Goal: Complete application form: Complete application form

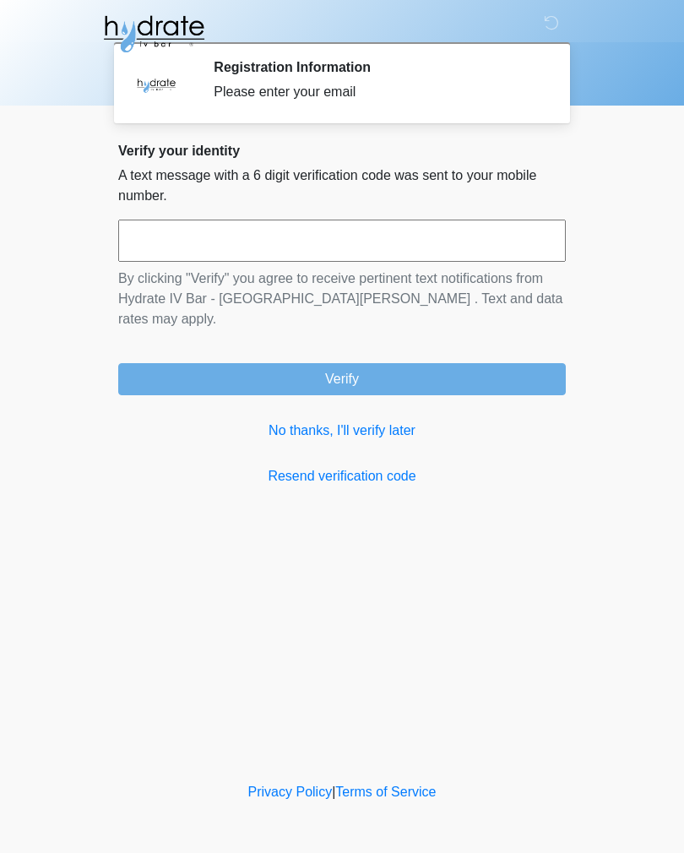
click at [382, 466] on link "Resend verification code" at bounding box center [342, 476] width 448 height 20
click at [3, 814] on div "Privacy Policy | Terms of Service" at bounding box center [342, 817] width 684 height 71
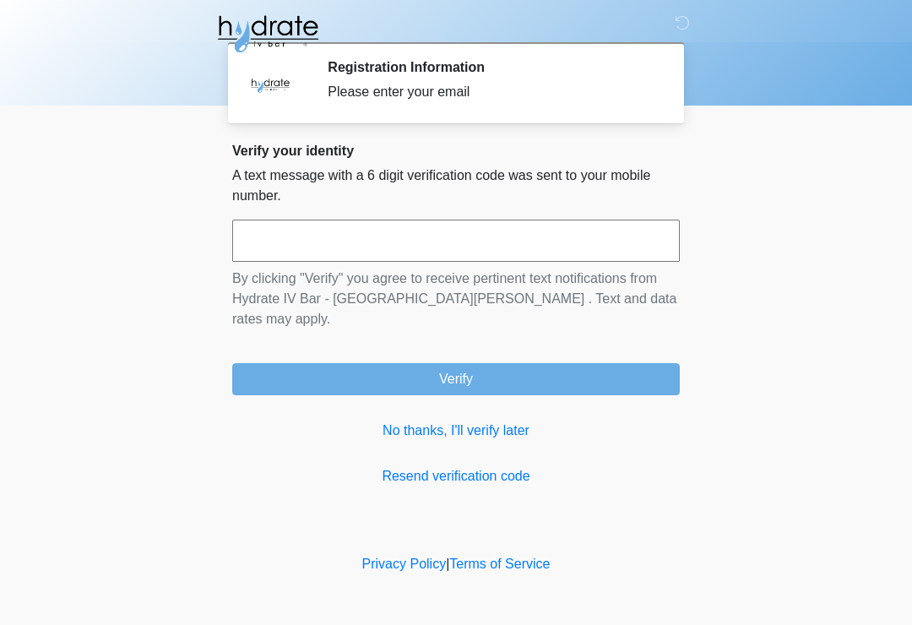
click at [400, 466] on link "Resend verification code" at bounding box center [456, 476] width 448 height 20
click at [396, 444] on div "Verify your identity A text message with a 6 digit verification code was sent t…" at bounding box center [456, 315] width 448 height 344
click at [390, 421] on link "No thanks, I'll verify later" at bounding box center [456, 431] width 448 height 20
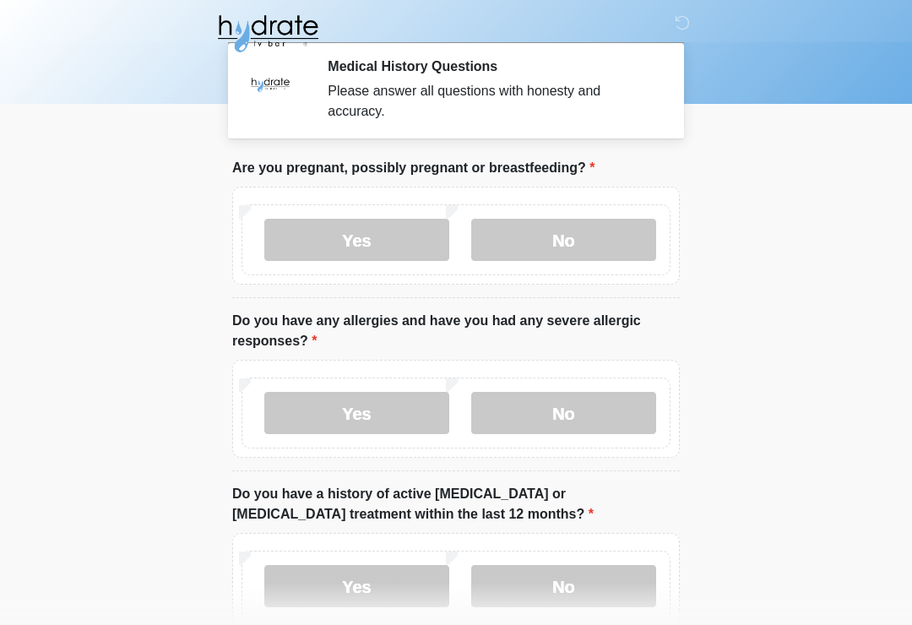
scroll to position [1, 0]
click at [580, 406] on label "No" at bounding box center [563, 413] width 185 height 42
click at [606, 245] on label "No" at bounding box center [563, 239] width 185 height 42
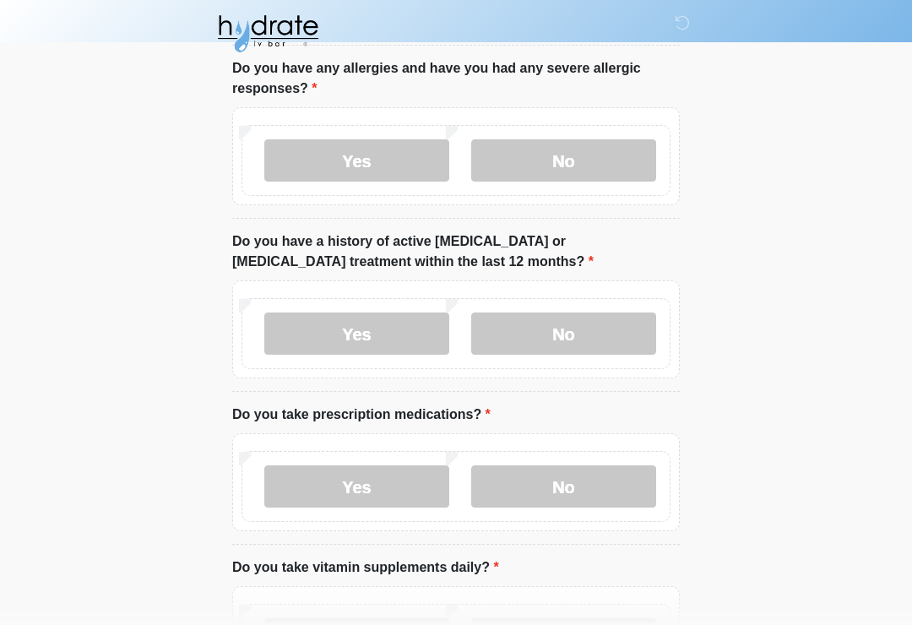
scroll to position [254, 0]
click at [575, 338] on label "No" at bounding box center [563, 333] width 185 height 42
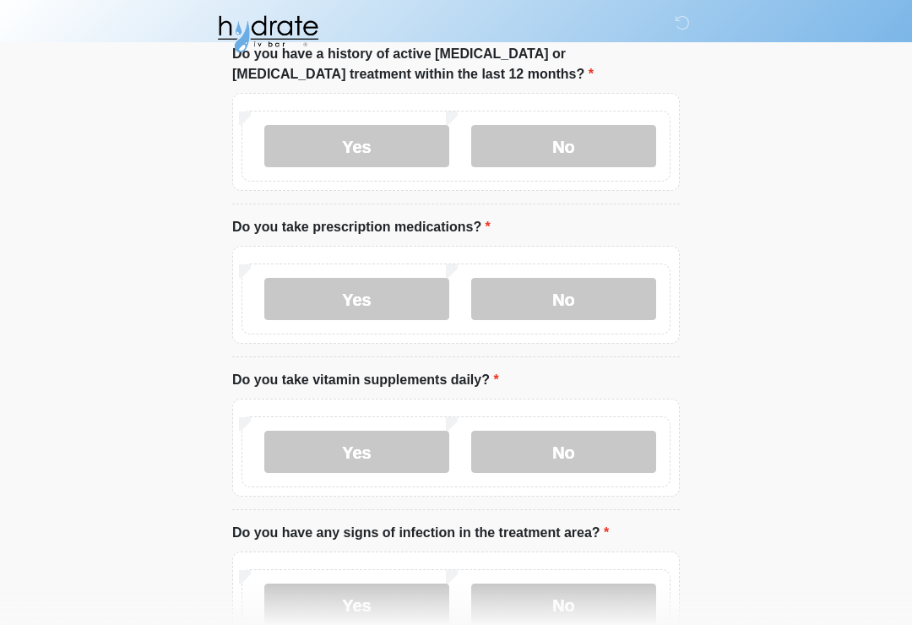
scroll to position [444, 0]
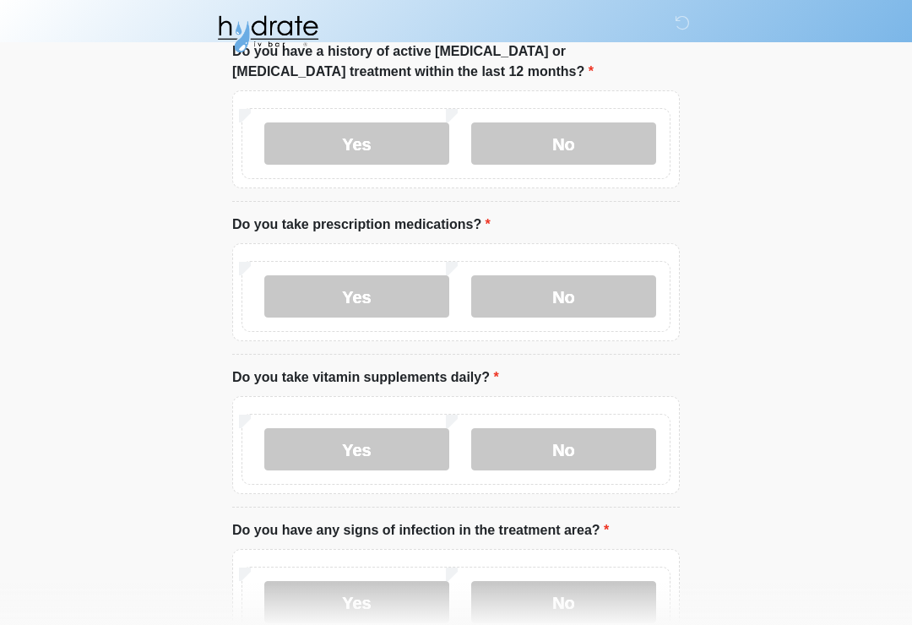
click at [579, 291] on label "No" at bounding box center [563, 296] width 185 height 42
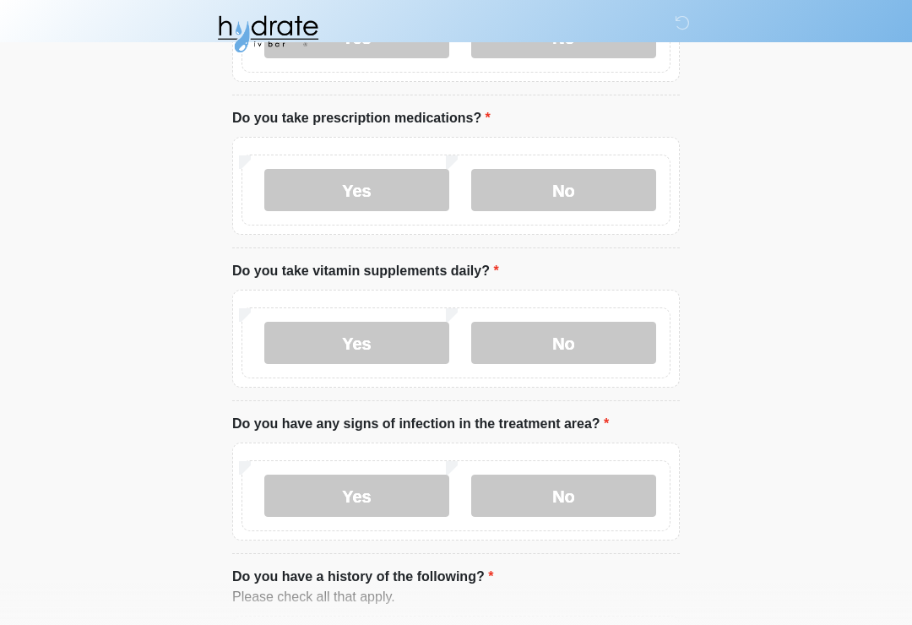
scroll to position [551, 0]
click at [364, 338] on label "Yes" at bounding box center [356, 342] width 185 height 42
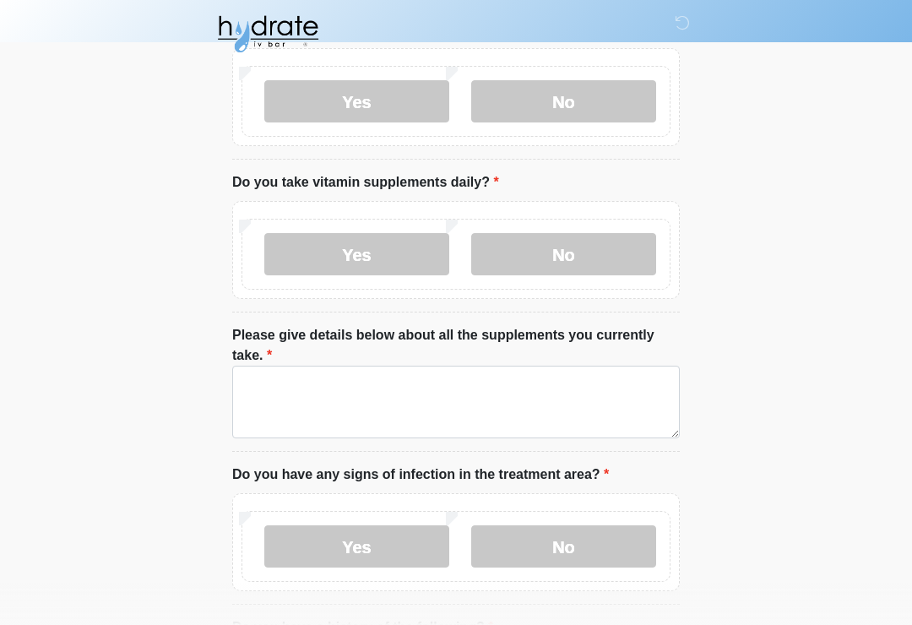
scroll to position [623, 0]
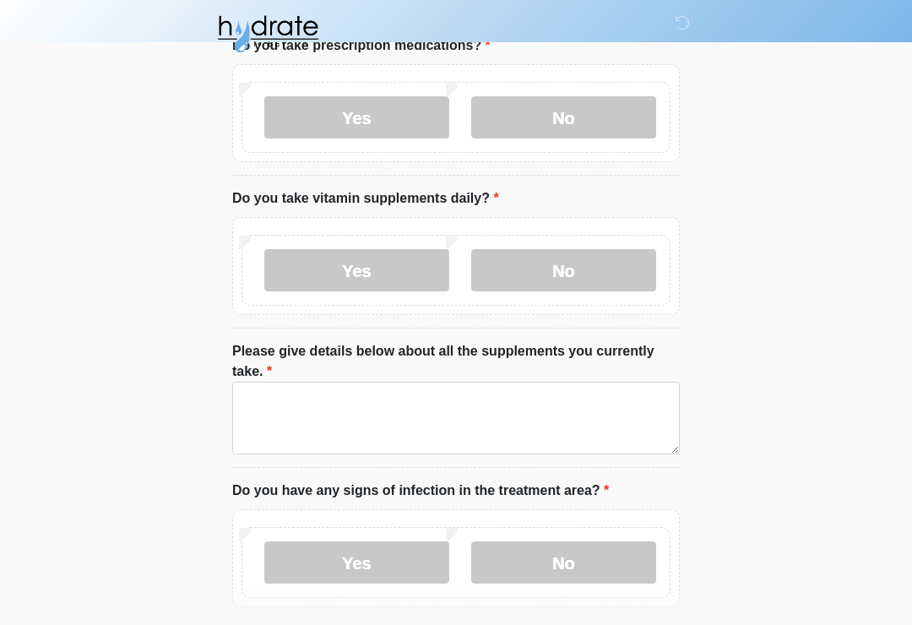
click at [599, 262] on label "No" at bounding box center [563, 270] width 185 height 42
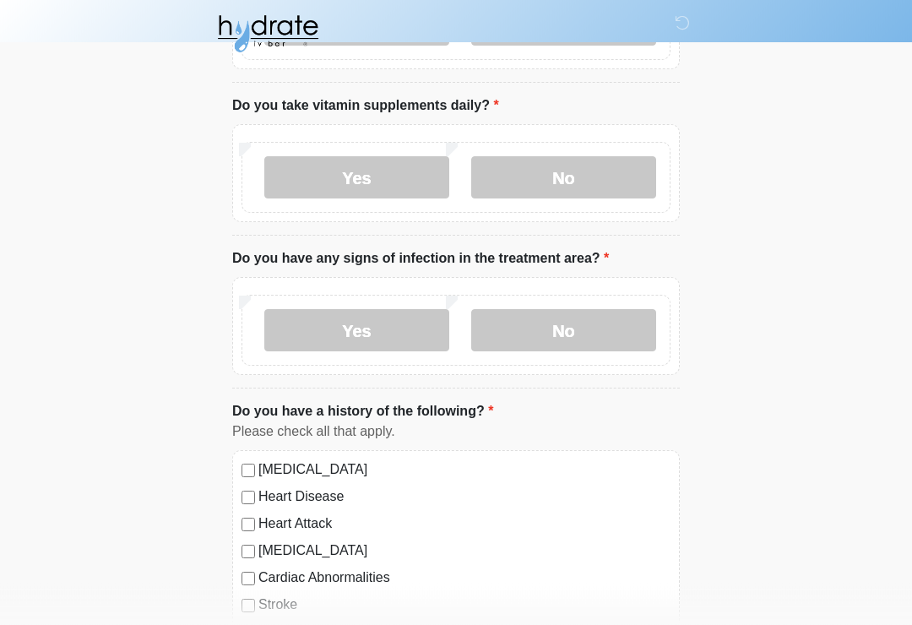
scroll to position [716, 0]
click at [583, 326] on label "No" at bounding box center [563, 329] width 185 height 42
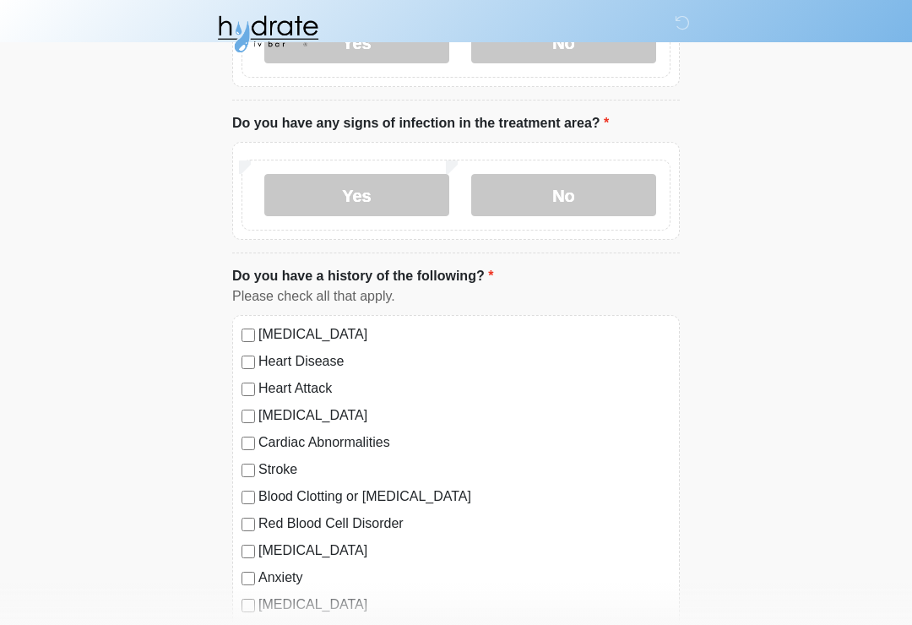
scroll to position [855, 0]
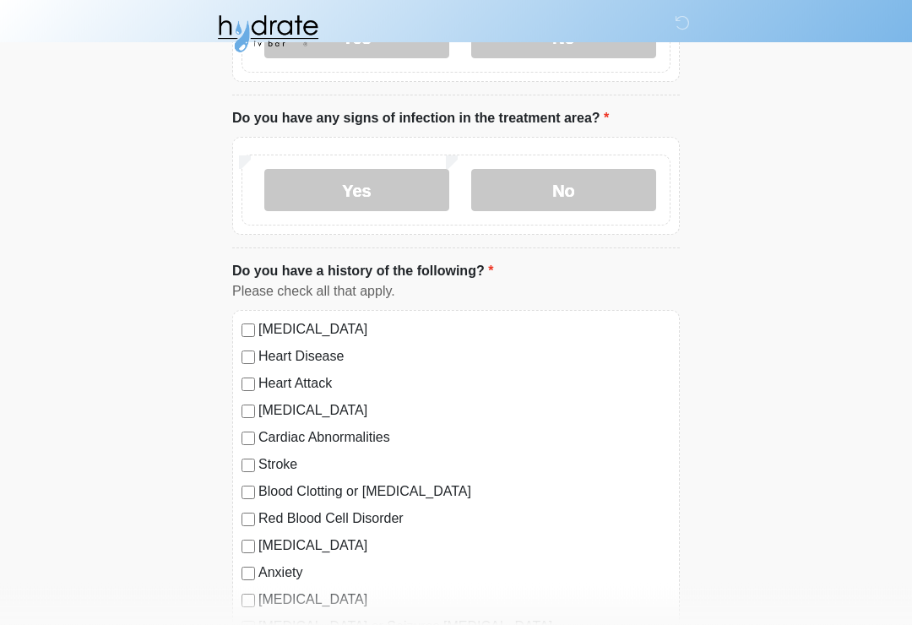
click at [259, 326] on label "High Blood Pressure" at bounding box center [465, 330] width 412 height 20
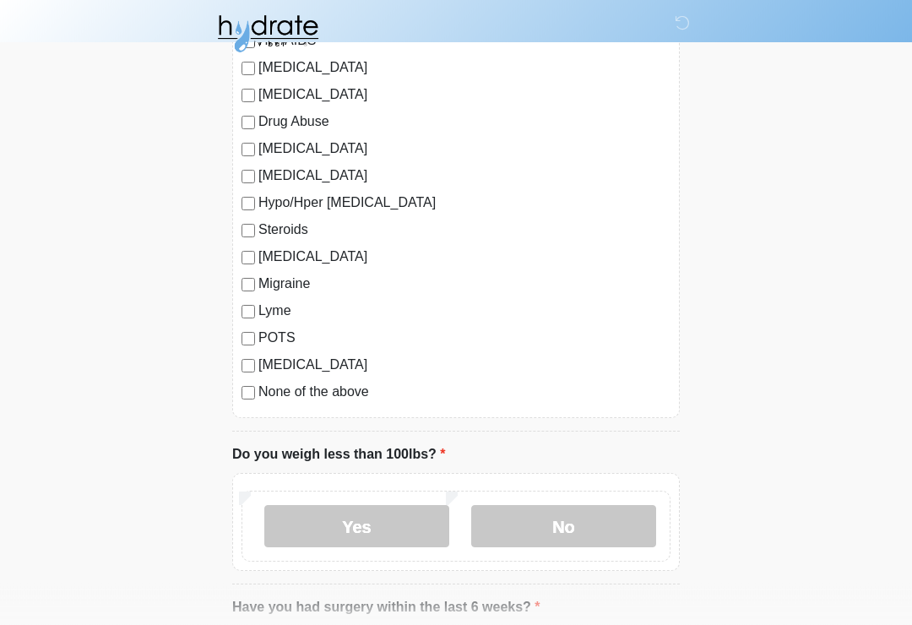
scroll to position [1659, 0]
click at [594, 526] on label "No" at bounding box center [563, 525] width 185 height 42
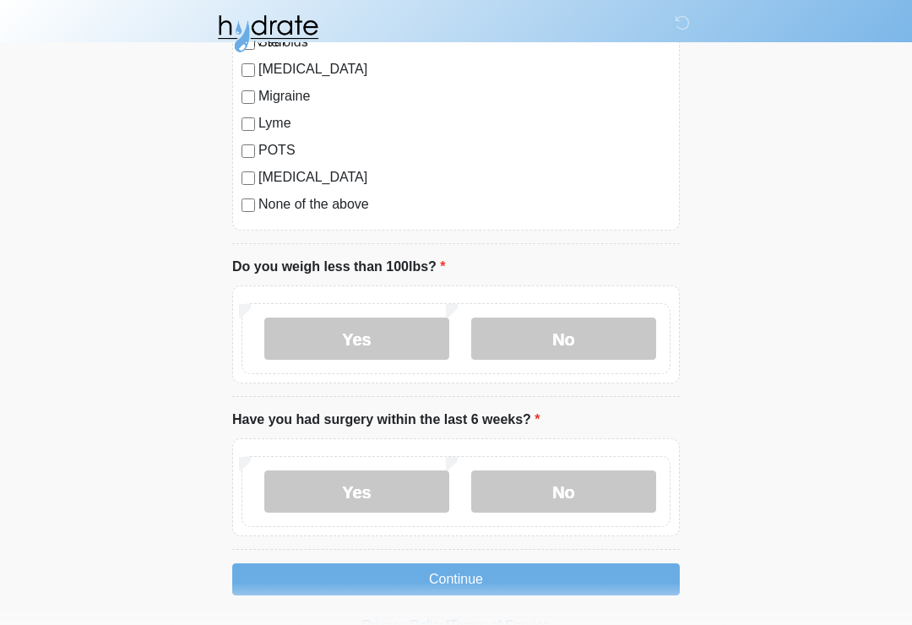
scroll to position [1878, 0]
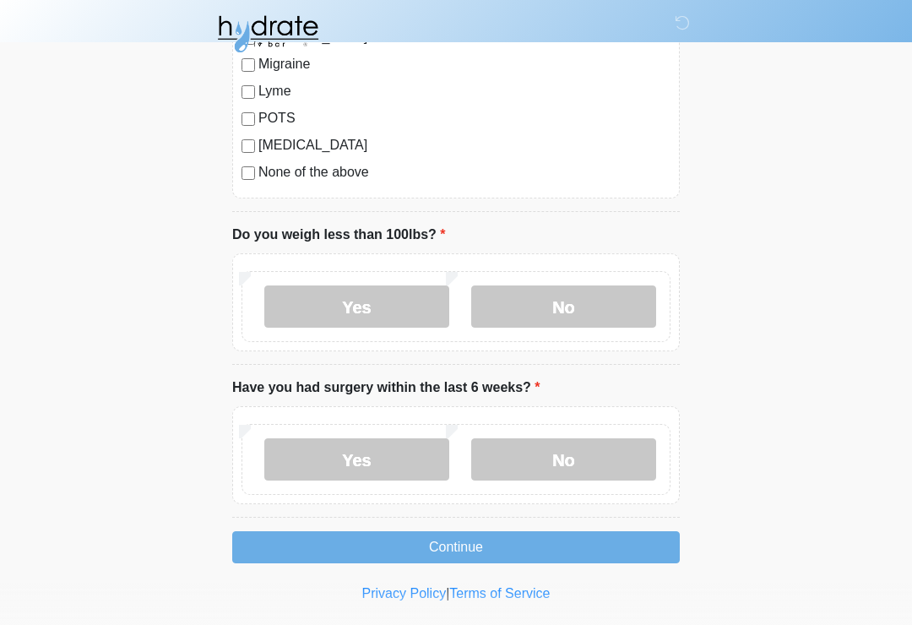
click at [600, 451] on label "No" at bounding box center [563, 459] width 185 height 42
click at [546, 554] on button "Continue" at bounding box center [456, 547] width 448 height 32
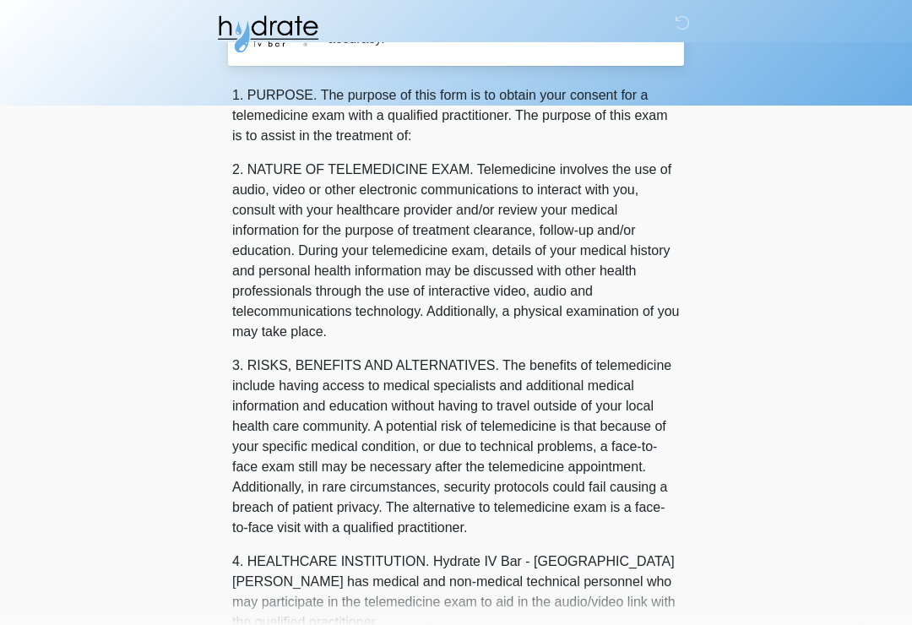
scroll to position [0, 0]
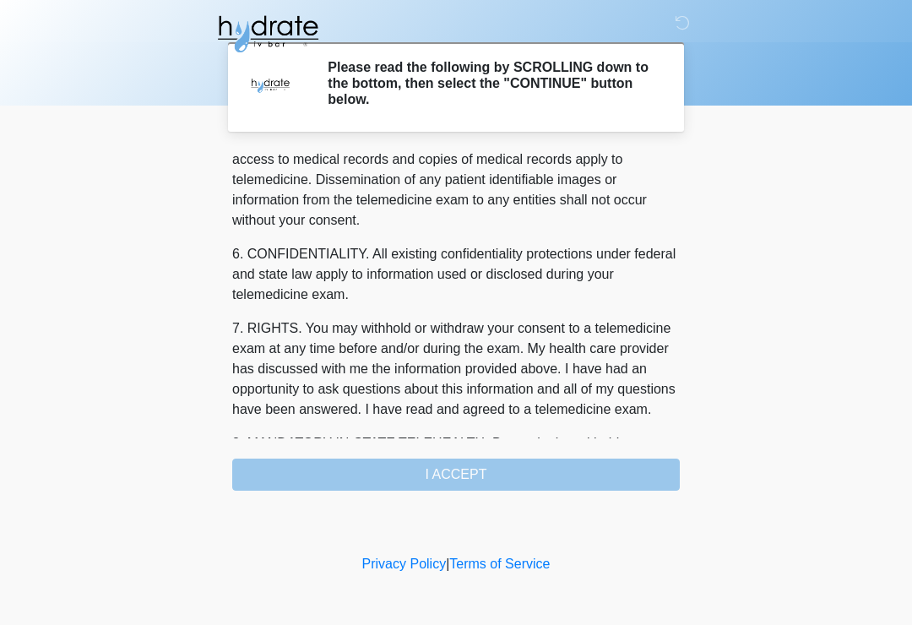
click at [490, 476] on div "1. PURPOSE. The purpose of this form is to obtain your consent for a telemedici…" at bounding box center [456, 321] width 448 height 340
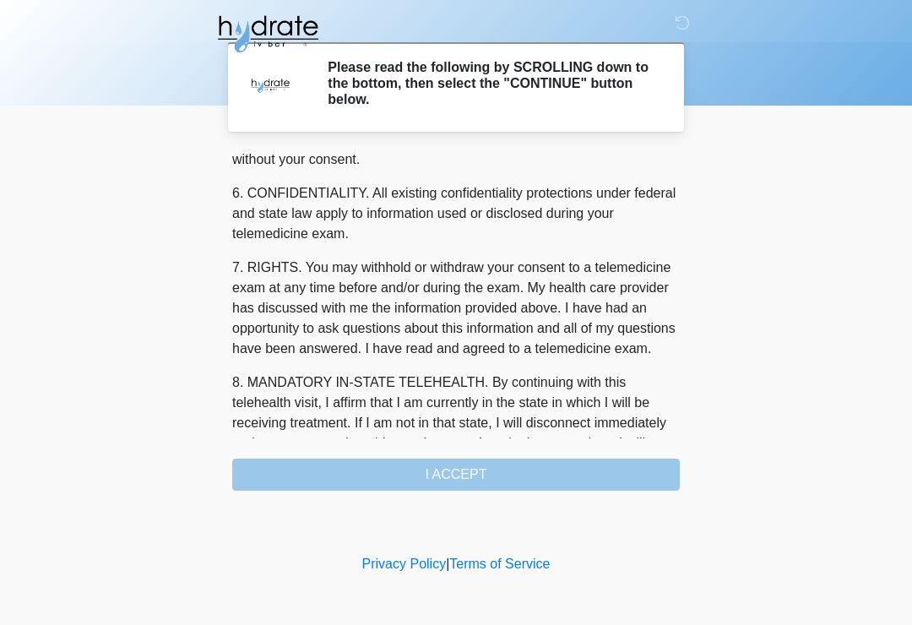
click at [452, 459] on div "1. PURPOSE. The purpose of this form is to obtain your consent for a telemedici…" at bounding box center [456, 321] width 448 height 340
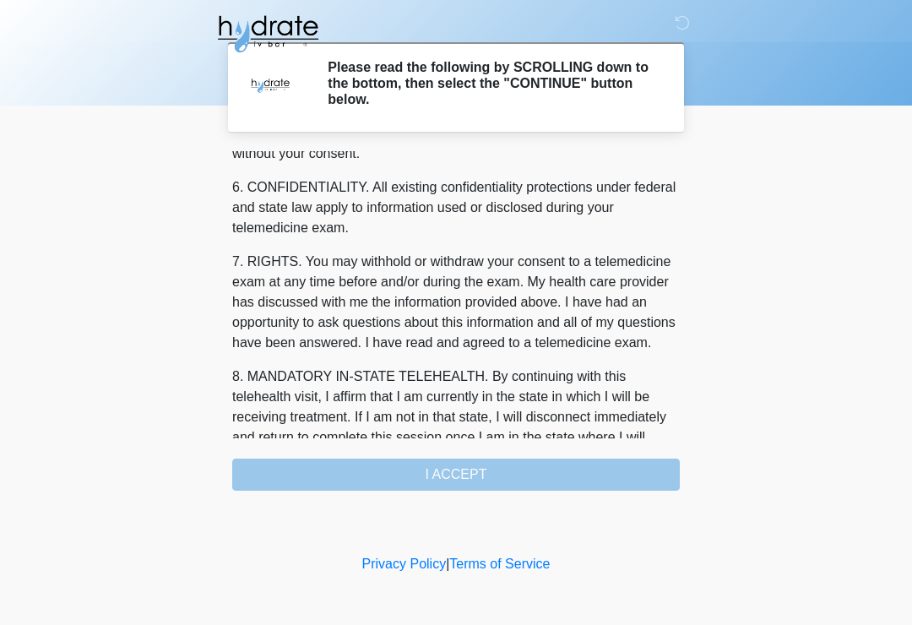
scroll to position [651, 0]
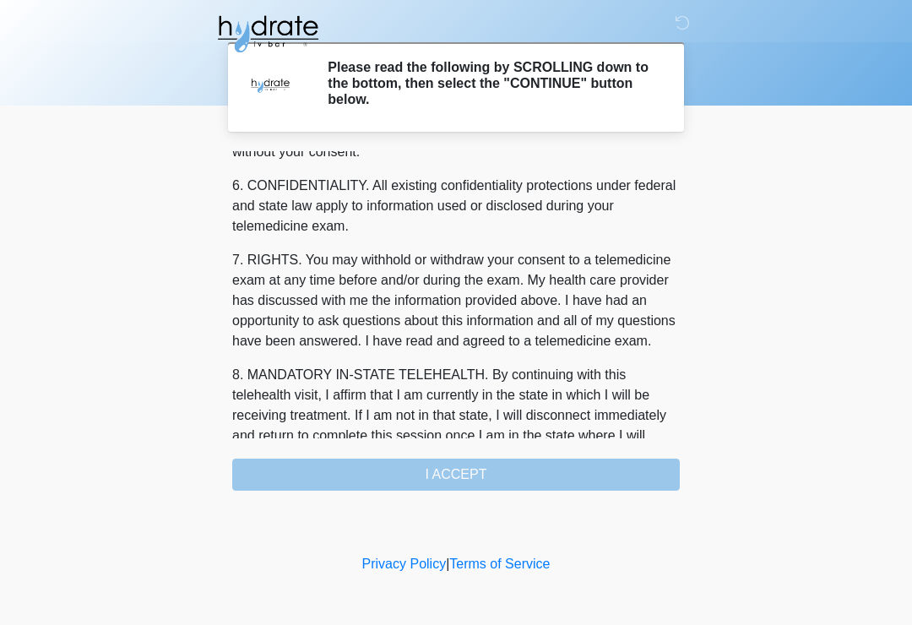
click at [503, 477] on div "1. PURPOSE. The purpose of this form is to obtain your consent for a telemedici…" at bounding box center [456, 321] width 448 height 340
click at [664, 481] on div "1. PURPOSE. The purpose of this form is to obtain your consent for a telemedici…" at bounding box center [456, 321] width 448 height 340
click at [468, 477] on div "1. PURPOSE. The purpose of this form is to obtain your consent for a telemedici…" at bounding box center [456, 321] width 448 height 340
click at [449, 467] on div "1. PURPOSE. The purpose of this form is to obtain your consent for a telemedici…" at bounding box center [456, 321] width 448 height 340
click at [449, 466] on div "1. PURPOSE. The purpose of this form is to obtain your consent for a telemedici…" at bounding box center [456, 321] width 448 height 340
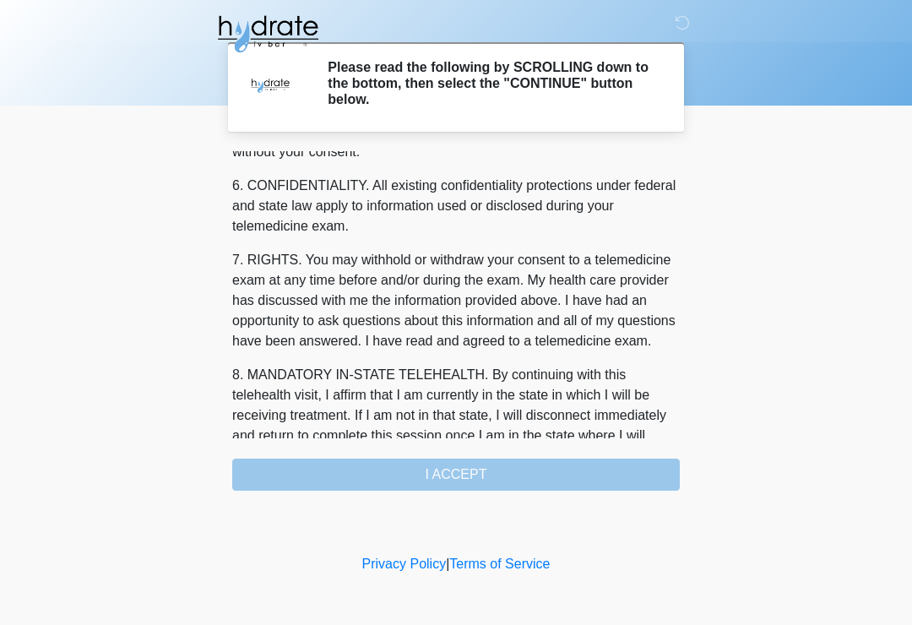
click at [458, 463] on div "1. PURPOSE. The purpose of this form is to obtain your consent for a telemedici…" at bounding box center [456, 321] width 448 height 340
click at [458, 462] on div "1. PURPOSE. The purpose of this form is to obtain your consent for a telemedici…" at bounding box center [456, 321] width 448 height 340
click at [449, 470] on div "1. PURPOSE. The purpose of this form is to obtain your consent for a telemedici…" at bounding box center [456, 321] width 448 height 340
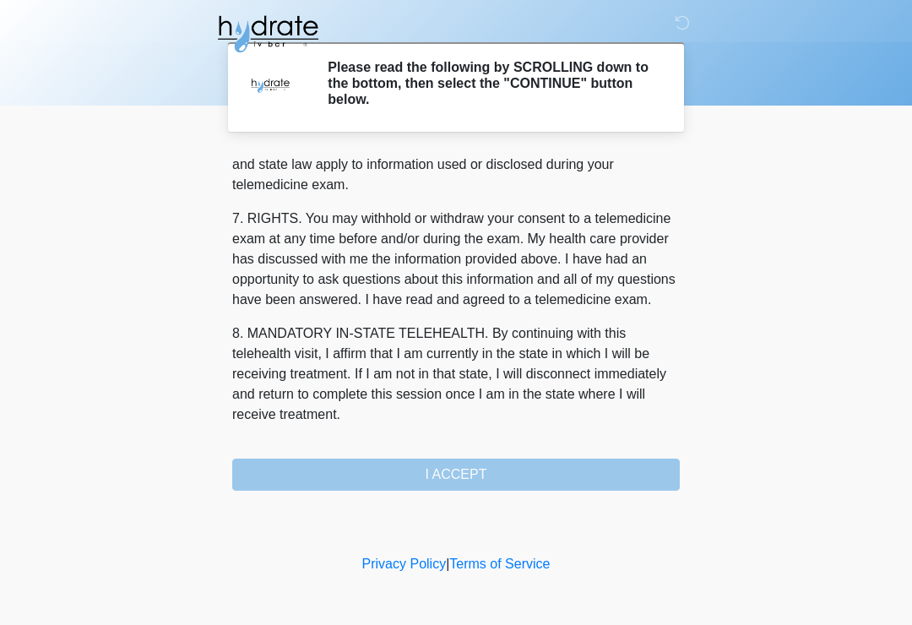
click at [485, 471] on div "1. PURPOSE. The purpose of this form is to obtain your consent for a telemedici…" at bounding box center [456, 321] width 448 height 340
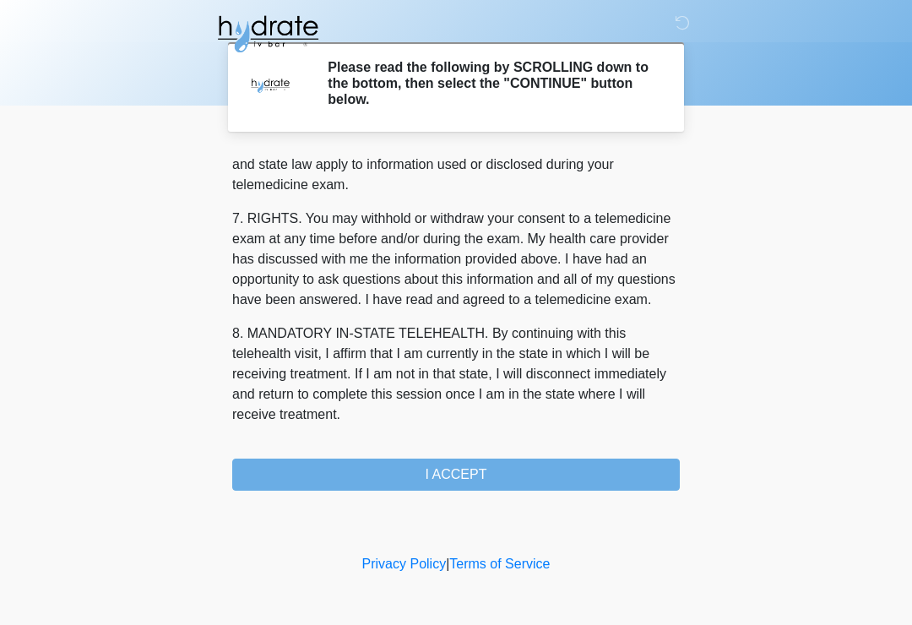
scroll to position [713, 0]
click at [496, 475] on button "I ACCEPT" at bounding box center [456, 475] width 448 height 32
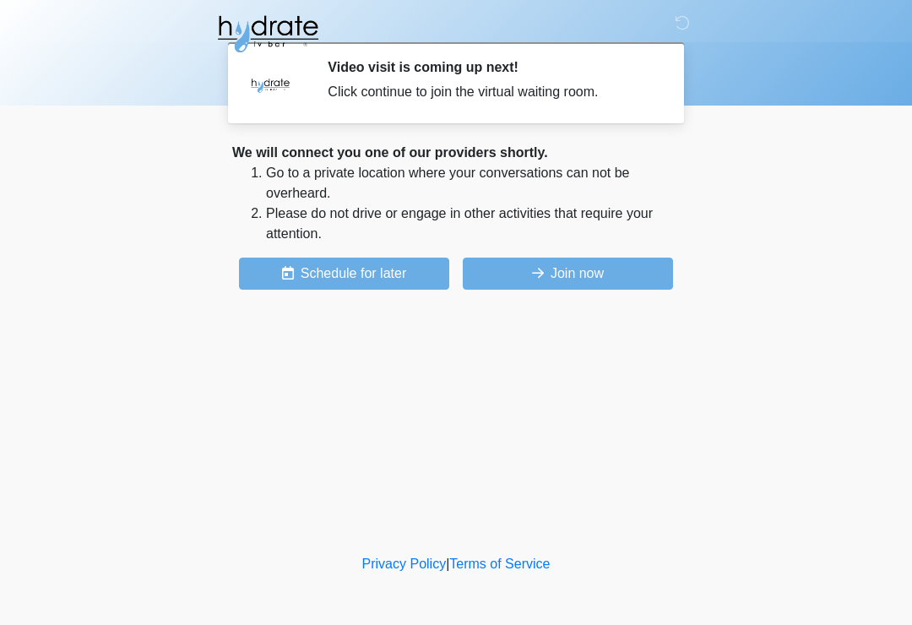
click at [576, 273] on button "Join now" at bounding box center [568, 274] width 210 height 32
